Goal: Task Accomplishment & Management: Complete application form

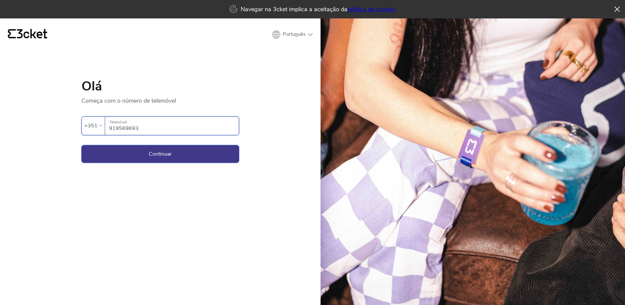
type input "919569693"
click at [207, 152] on button "Continuar" at bounding box center [160, 154] width 158 height 18
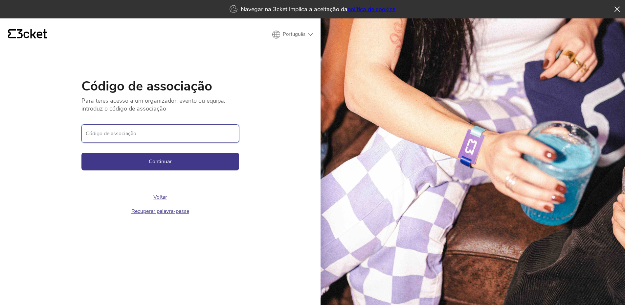
click at [168, 137] on input "Código de associação" at bounding box center [160, 133] width 158 height 18
paste input "7051ea405b2f4f6f8425704c85fae90b"
type input "7051ea405b2f4f6f8425704c85fae90b"
click at [164, 157] on button "Continuar" at bounding box center [160, 161] width 158 height 18
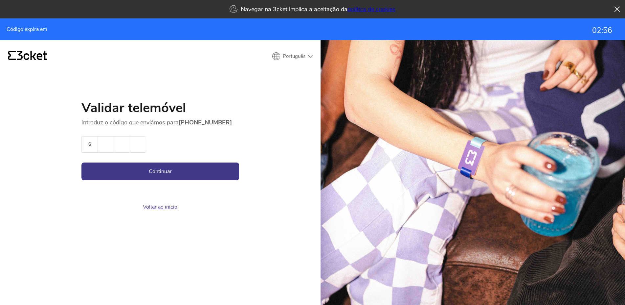
type input "6"
type input "7"
type input "9"
click at [200, 174] on button "Continuar" at bounding box center [160, 171] width 158 height 18
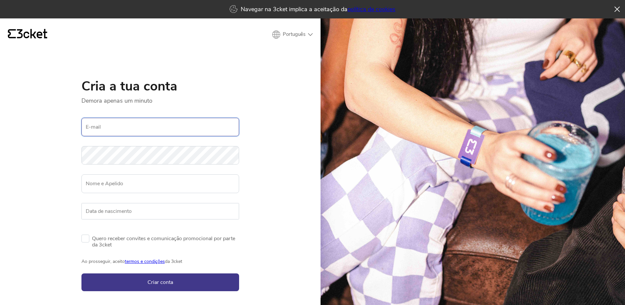
click at [90, 136] on input "E-mail" at bounding box center [160, 127] width 158 height 18
type input "[EMAIL_ADDRESS][DOMAIN_NAME]"
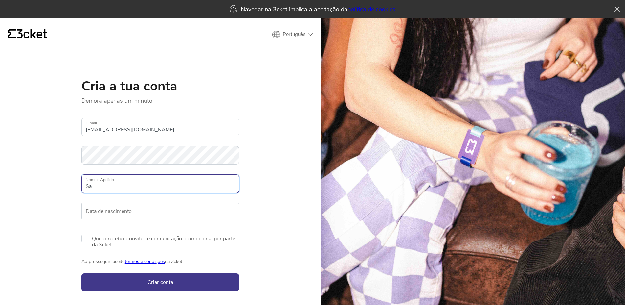
type input "S"
type input "[PERSON_NAME]"
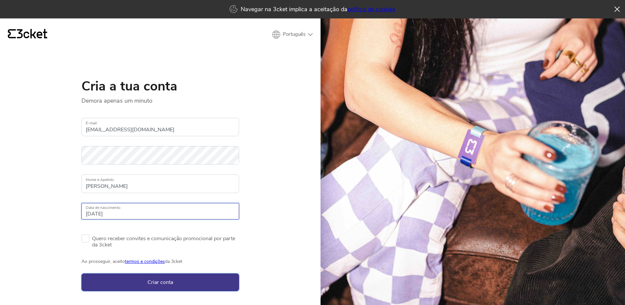
type input "[DATE]"
click at [149, 273] on button "Criar conta" at bounding box center [160, 282] width 158 height 18
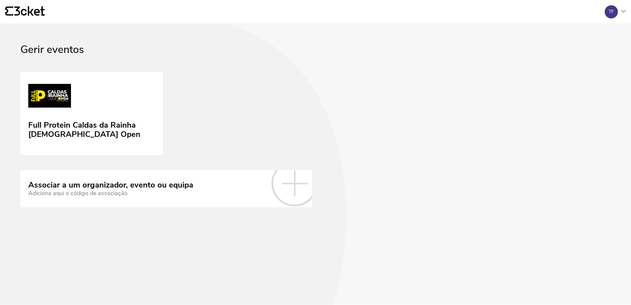
click at [297, 187] on icon at bounding box center [294, 183] width 46 height 46
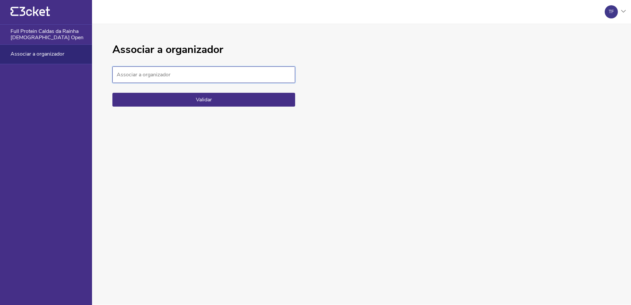
click at [204, 78] on input "Associar a organizador" at bounding box center [203, 74] width 183 height 16
paste input "7051ea405b2f4f6f8425704c85fae90b"
type input "7051ea405b2f4f6f8425704c85fae90b"
click at [211, 97] on button "Validar" at bounding box center [203, 100] width 183 height 14
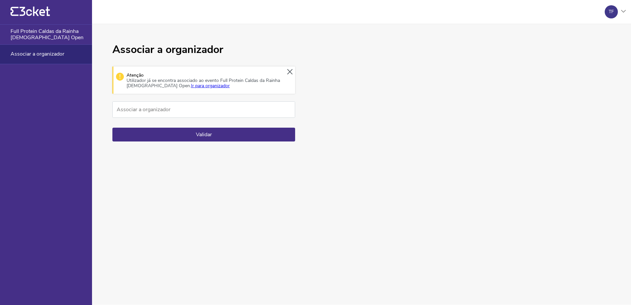
click at [191, 85] on link "Ir para organizador" at bounding box center [210, 85] width 39 height 6
